Goal: Check status: Check status

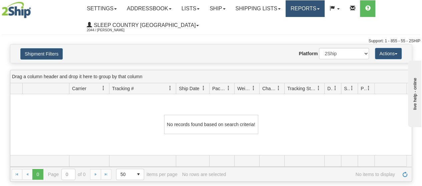
click at [324, 7] on link "Reports" at bounding box center [304, 8] width 39 height 17
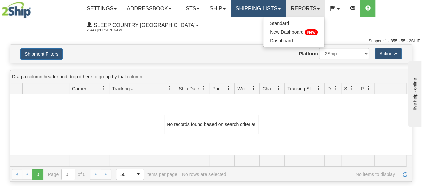
click at [285, 8] on link "Shipping lists" at bounding box center [257, 8] width 55 height 17
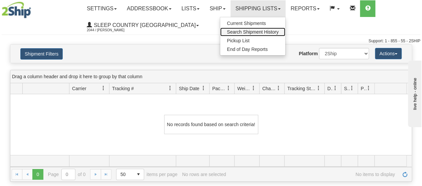
click at [267, 34] on span "Search Shipment History" at bounding box center [253, 31] width 52 height 5
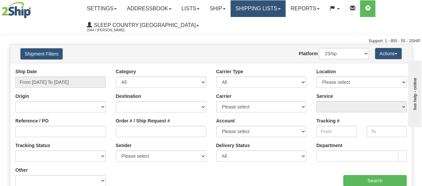
click at [285, 8] on link "Shipping lists" at bounding box center [257, 8] width 55 height 17
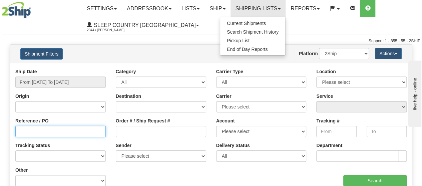
click at [27, 130] on input "Reference / PO" at bounding box center [60, 131] width 90 height 11
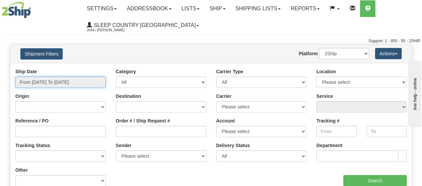
click at [91, 80] on input "From [DATE] To [DATE]" at bounding box center [60, 82] width 90 height 11
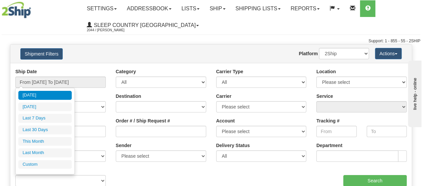
click at [31, 126] on li "Last 30 Days" at bounding box center [44, 130] width 53 height 9
type input "From [DATE] To [DATE]"
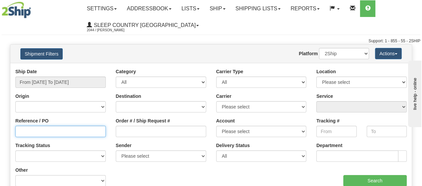
click at [24, 130] on input "Reference / PO" at bounding box center [60, 131] width 90 height 11
paste input "060228"
type input "060228"
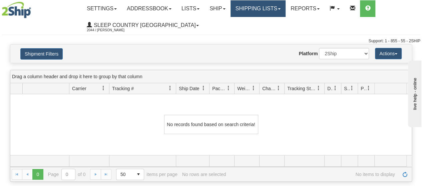
click at [285, 8] on link "Shipping lists" at bounding box center [257, 8] width 55 height 17
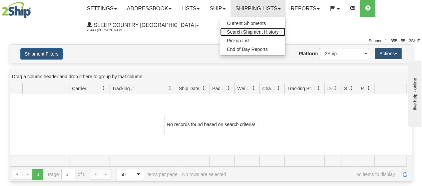
click at [256, 31] on span "Search Shipment History" at bounding box center [253, 31] width 52 height 5
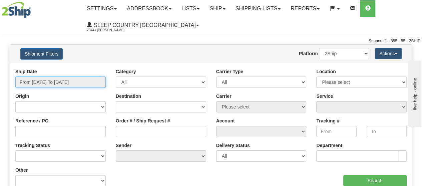
click at [91, 84] on input "From [DATE] To [DATE]" at bounding box center [60, 82] width 90 height 11
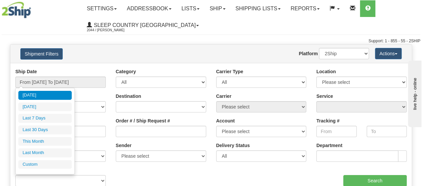
click at [47, 131] on li "Last 30 Days" at bounding box center [44, 130] width 53 height 9
type input "From [DATE] To [DATE]"
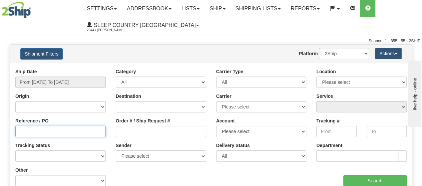
click at [51, 129] on input "Reference / PO" at bounding box center [60, 131] width 90 height 11
paste input "060228"
click at [19, 133] on input "060228" at bounding box center [60, 131] width 90 height 11
type input "1060228"
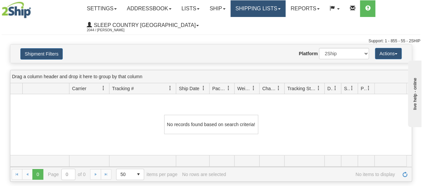
click at [285, 7] on link "Shipping lists" at bounding box center [257, 8] width 55 height 17
